Goal: Find specific page/section

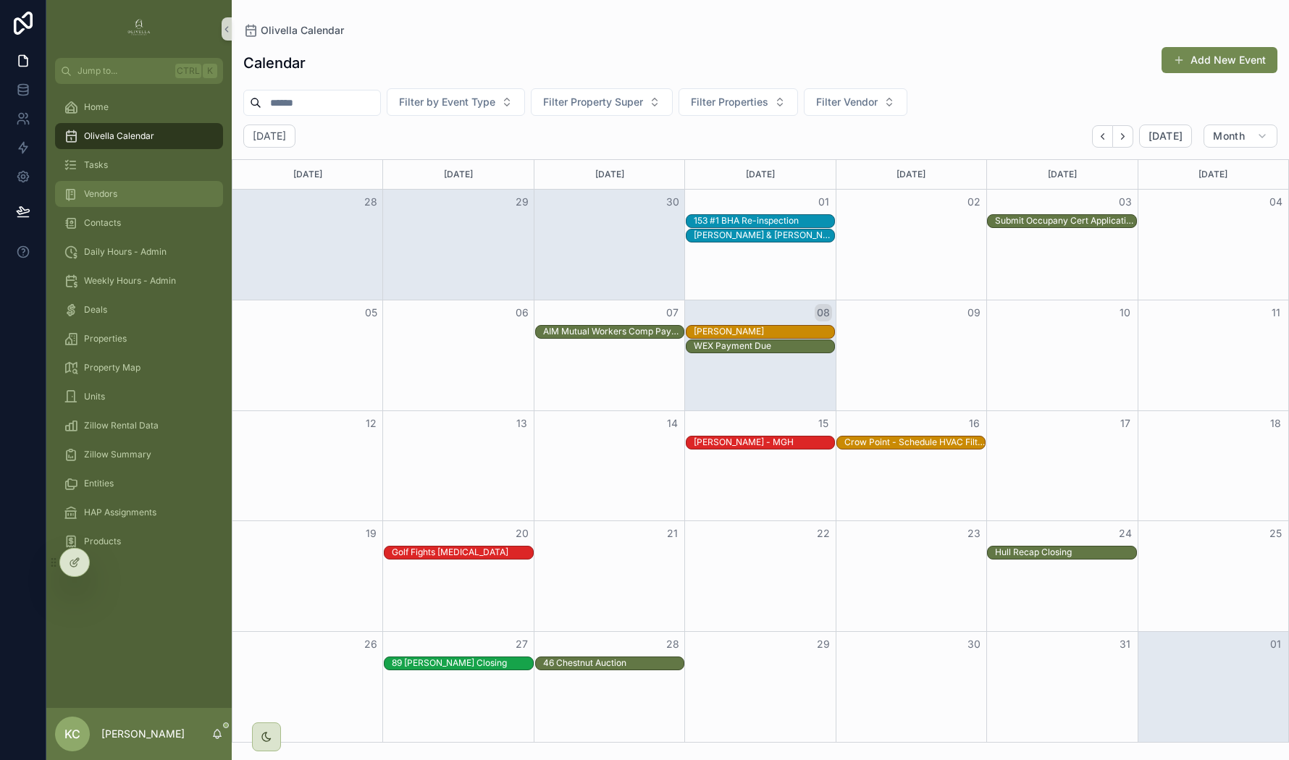
click at [121, 204] on div "Vendors" at bounding box center [139, 193] width 151 height 23
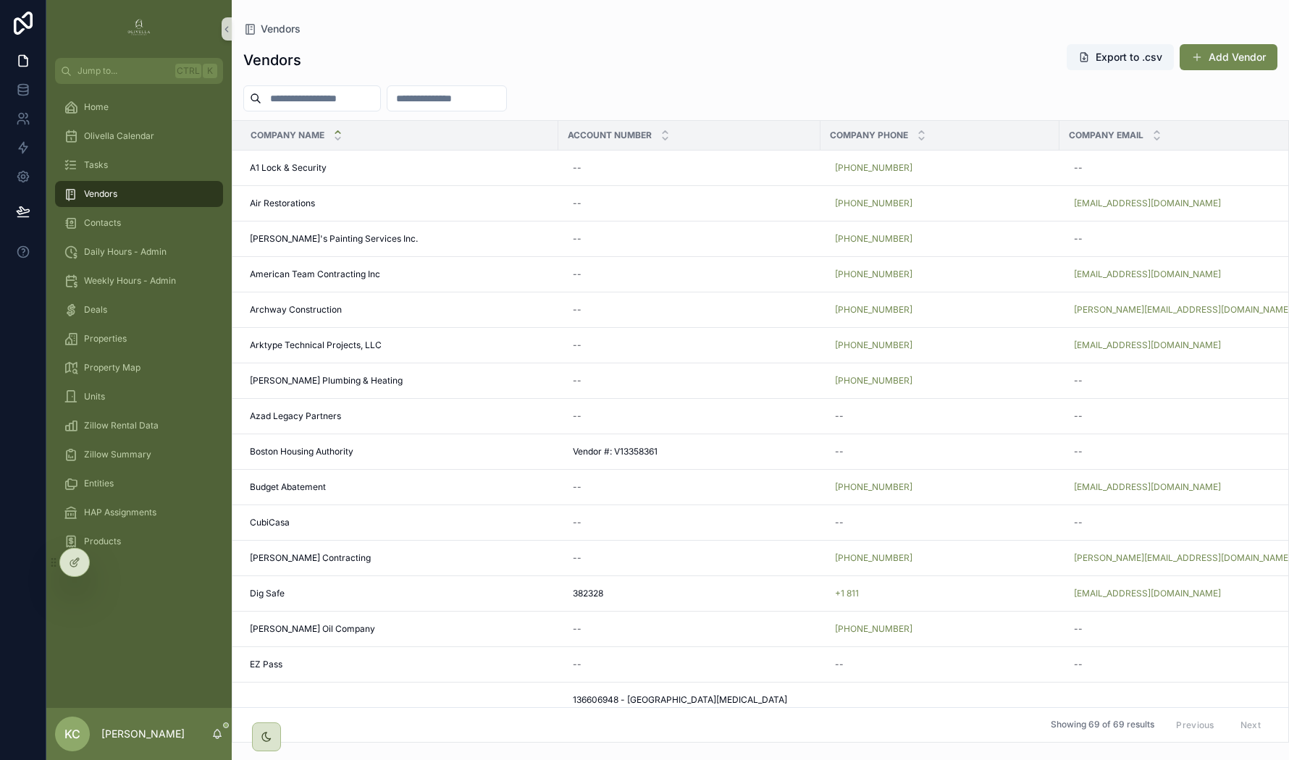
click at [311, 98] on input "scrollable content" at bounding box center [320, 98] width 119 height 20
type input "*****"
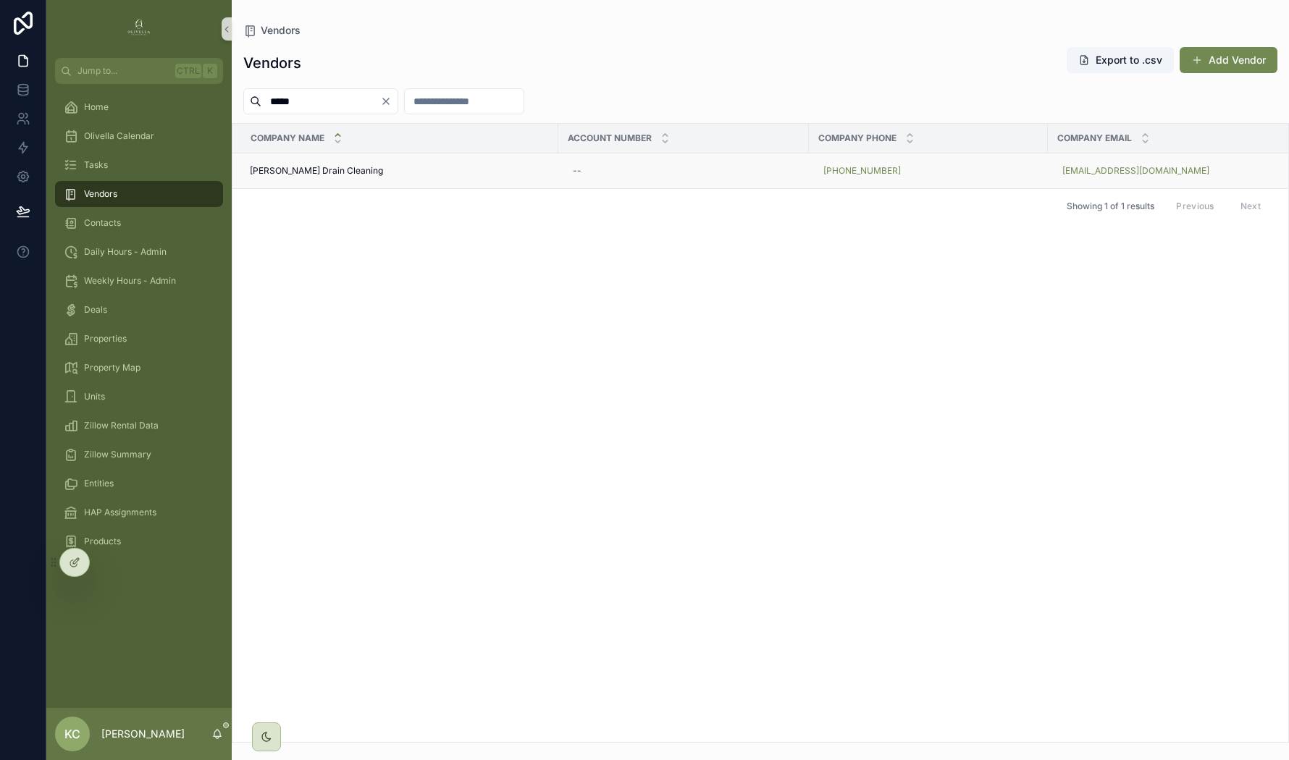
click at [294, 169] on span "[PERSON_NAME] Drain Cleaning" at bounding box center [316, 171] width 133 height 12
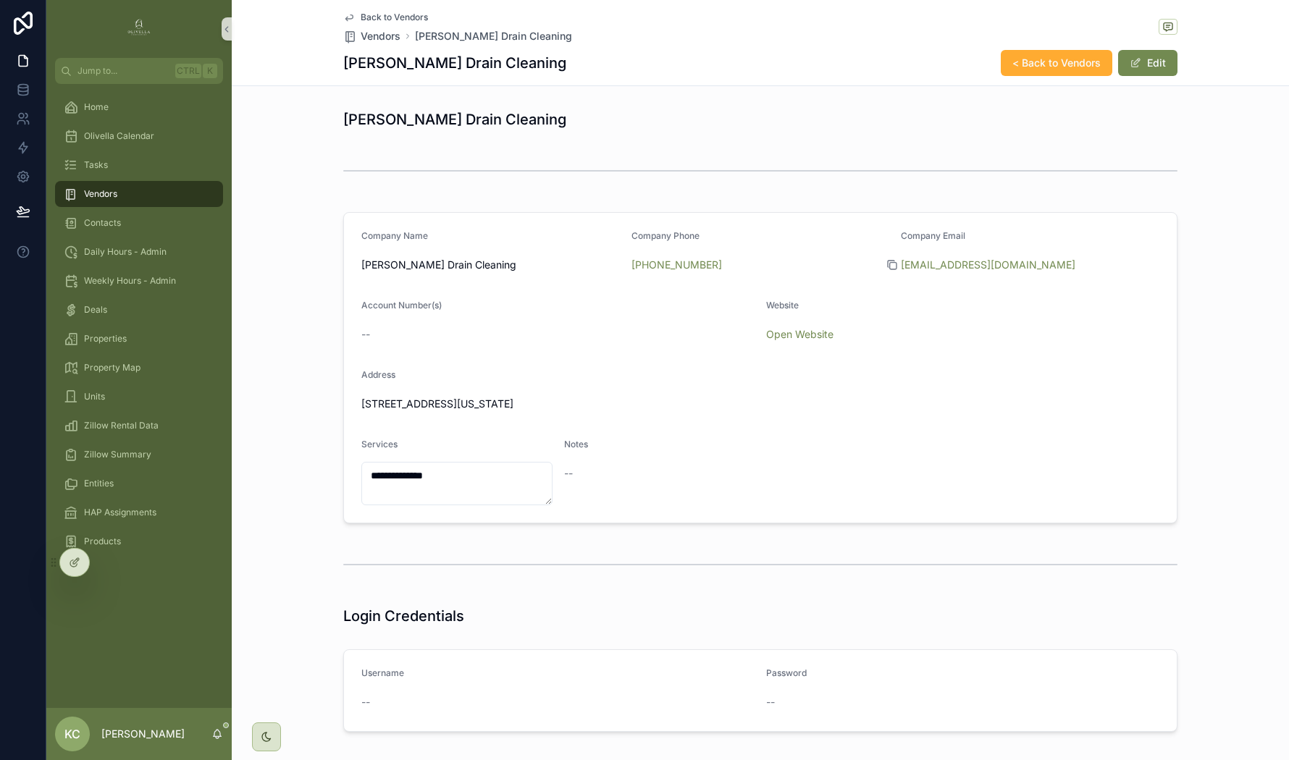
click at [886, 263] on icon "scrollable content" at bounding box center [892, 265] width 12 height 12
click at [620, 264] on icon "scrollable content" at bounding box center [623, 265] width 12 height 12
click at [784, 335] on link "Open Website" at bounding box center [799, 334] width 67 height 12
drag, startPoint x: 106, startPoint y: 115, endPoint x: 127, endPoint y: 117, distance: 21.8
click at [106, 117] on div "Home" at bounding box center [139, 107] width 151 height 23
